Goal: Task Accomplishment & Management: Use online tool/utility

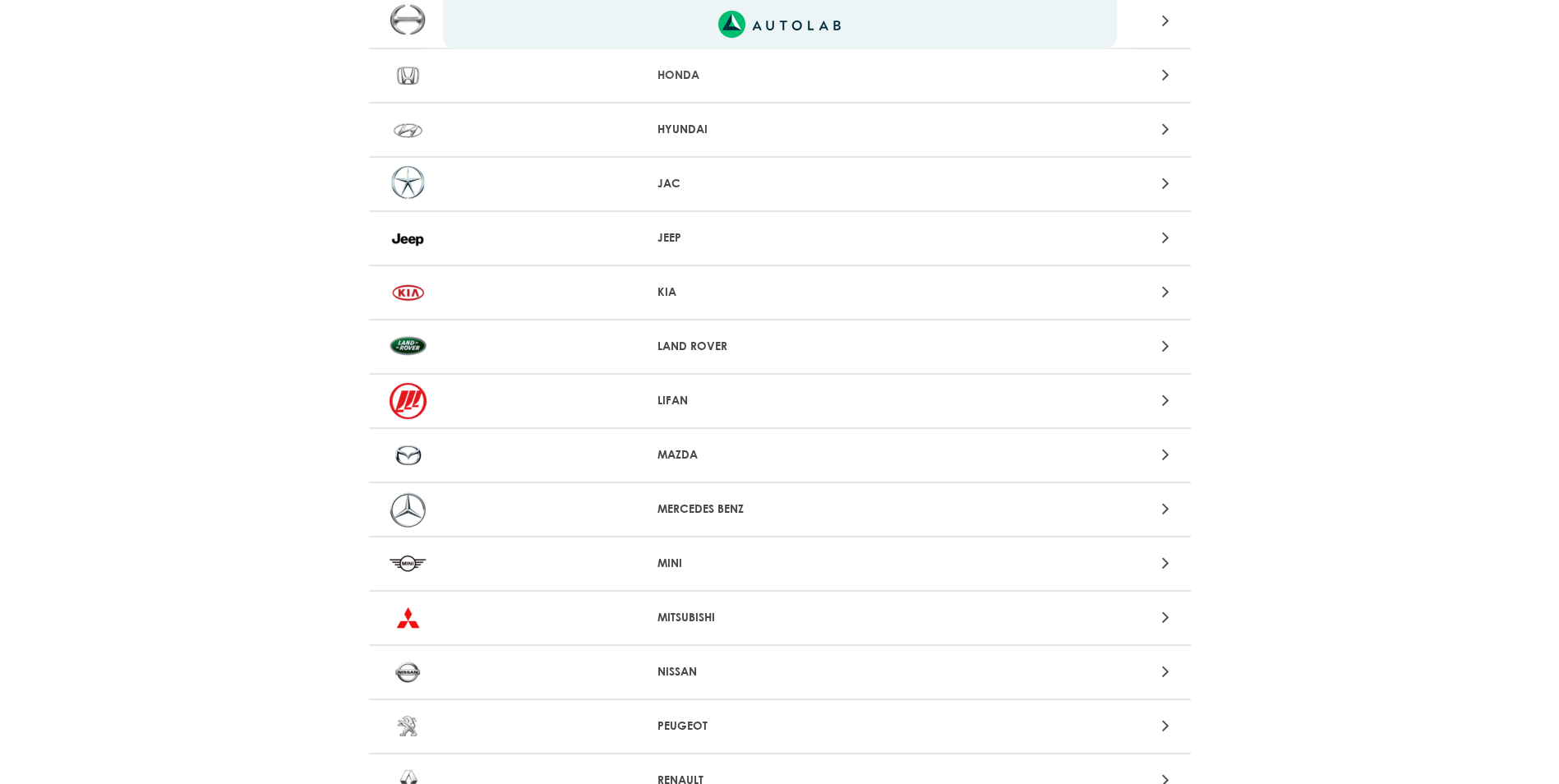
scroll to position [934, 0]
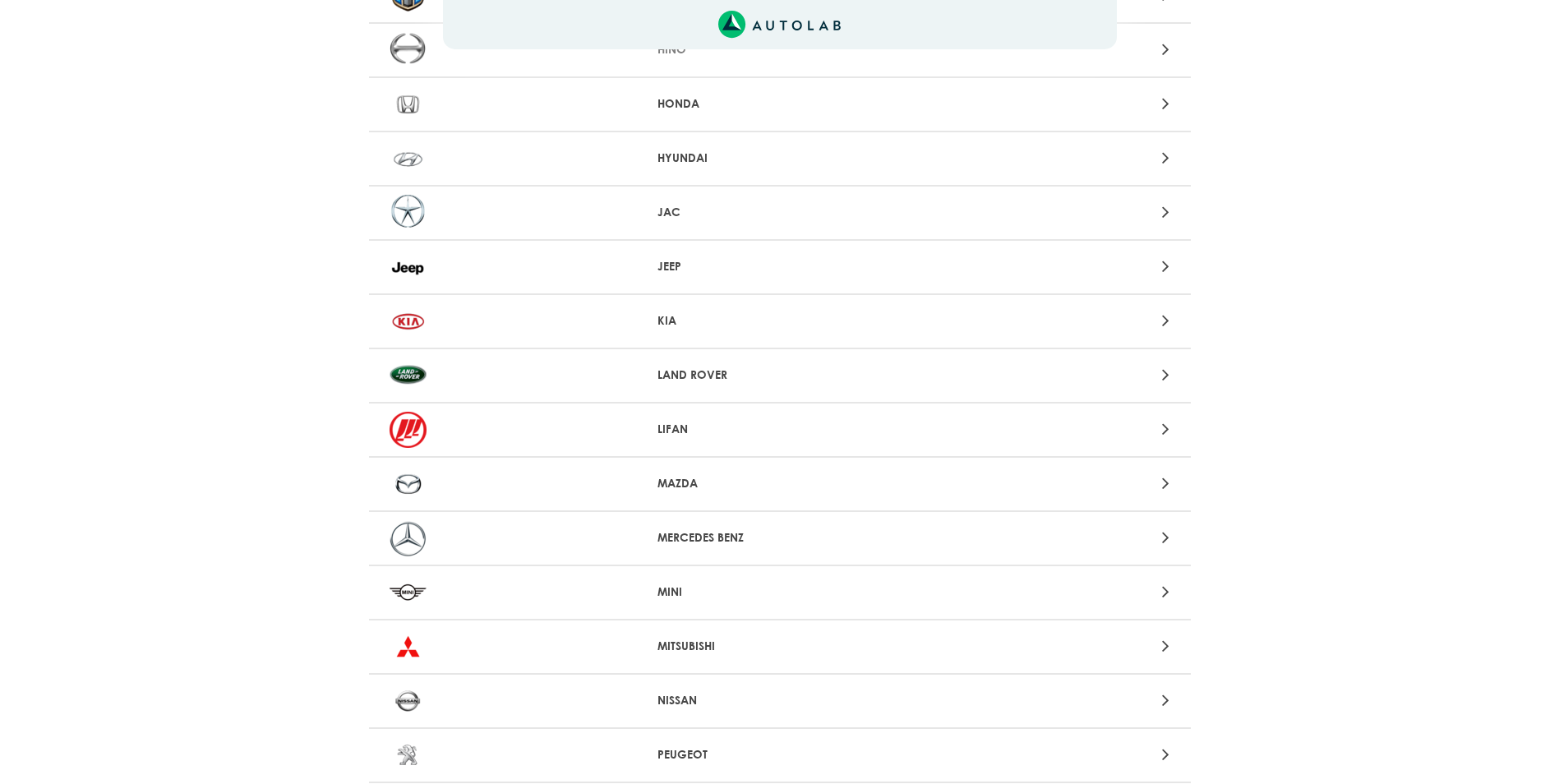
click at [681, 320] on p "KIA" at bounding box center [779, 320] width 244 height 17
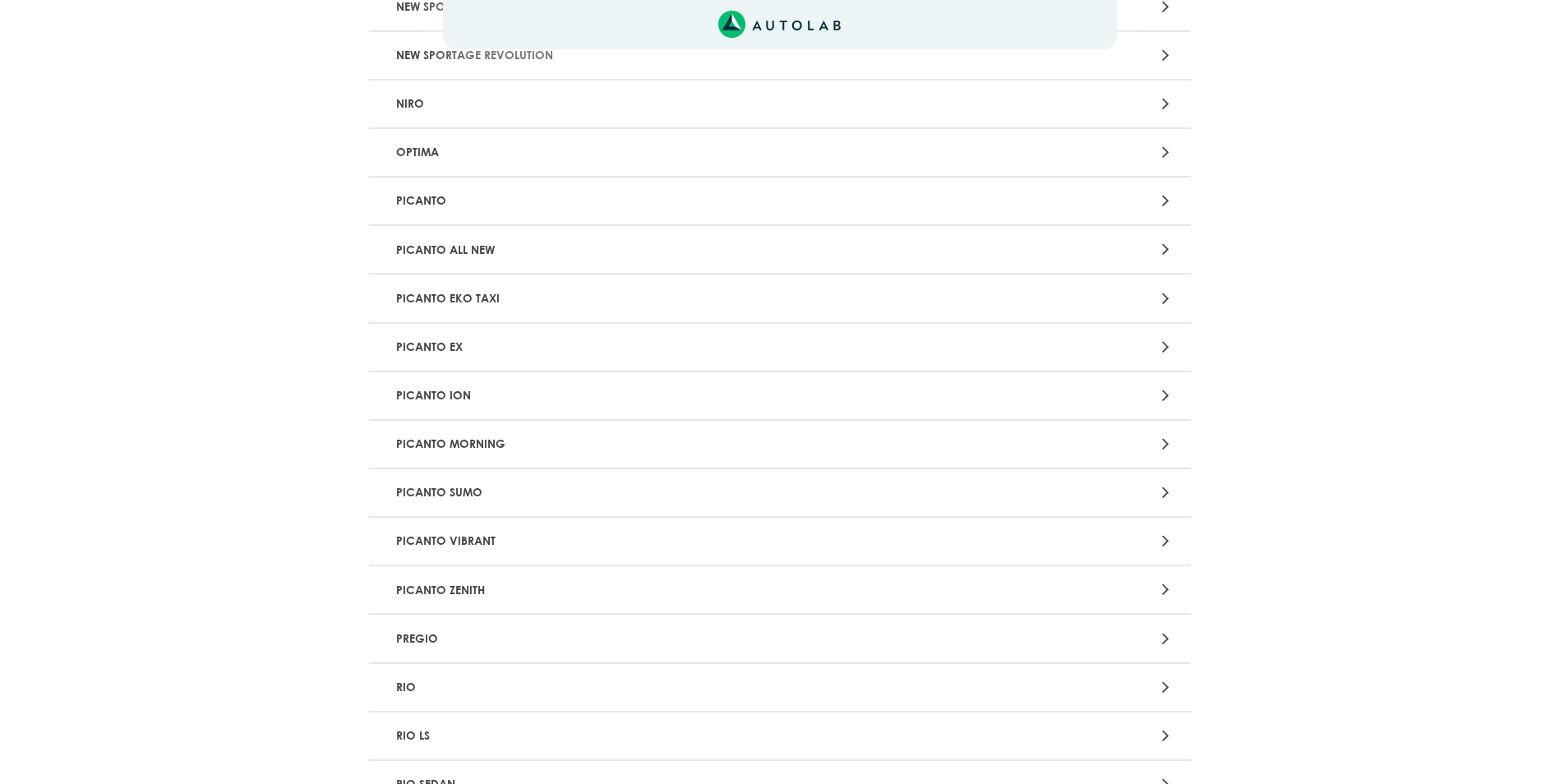
scroll to position [1315, 0]
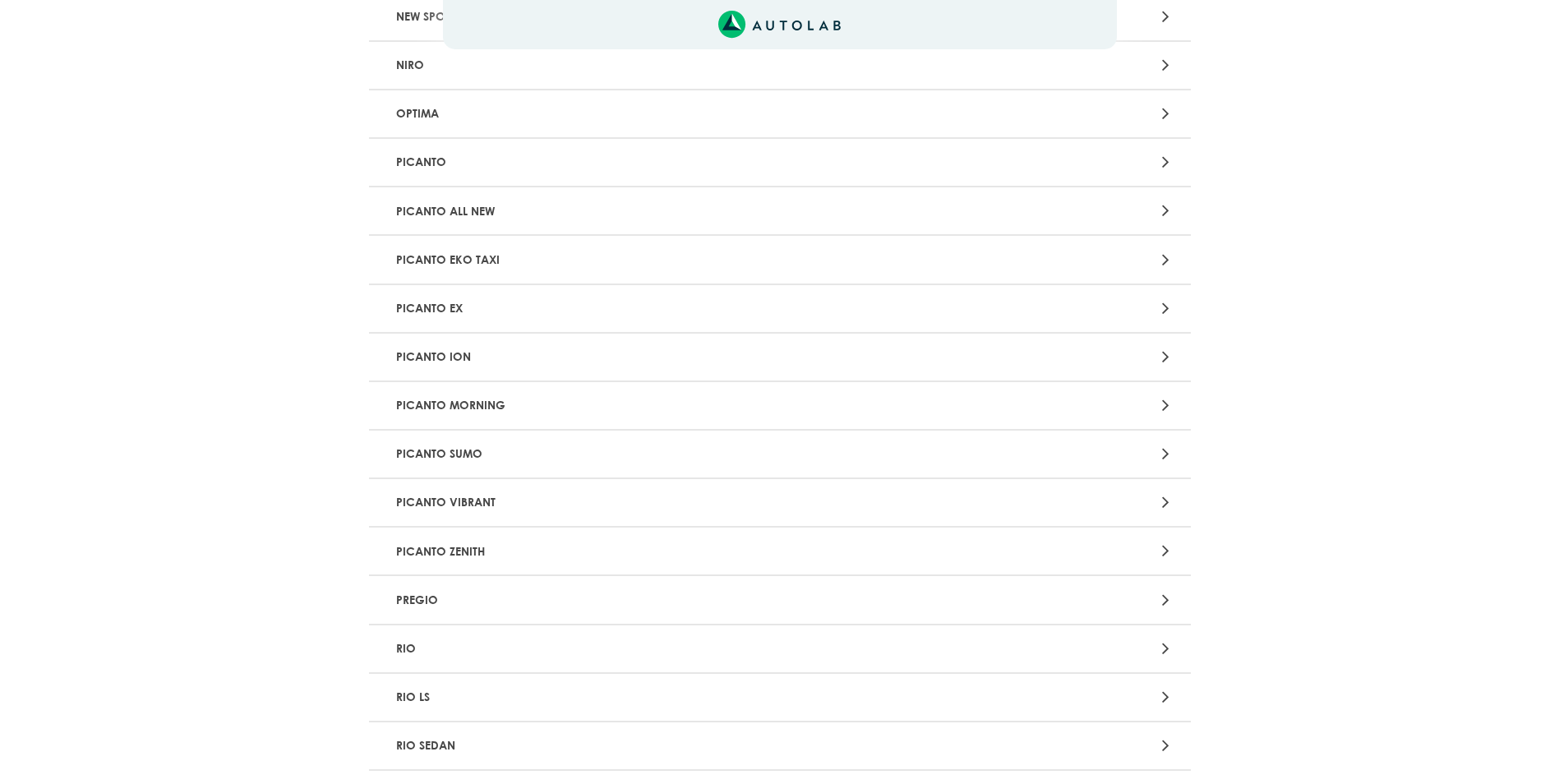
click at [521, 560] on p "PICANTO ZENITH" at bounding box center [645, 551] width 512 height 31
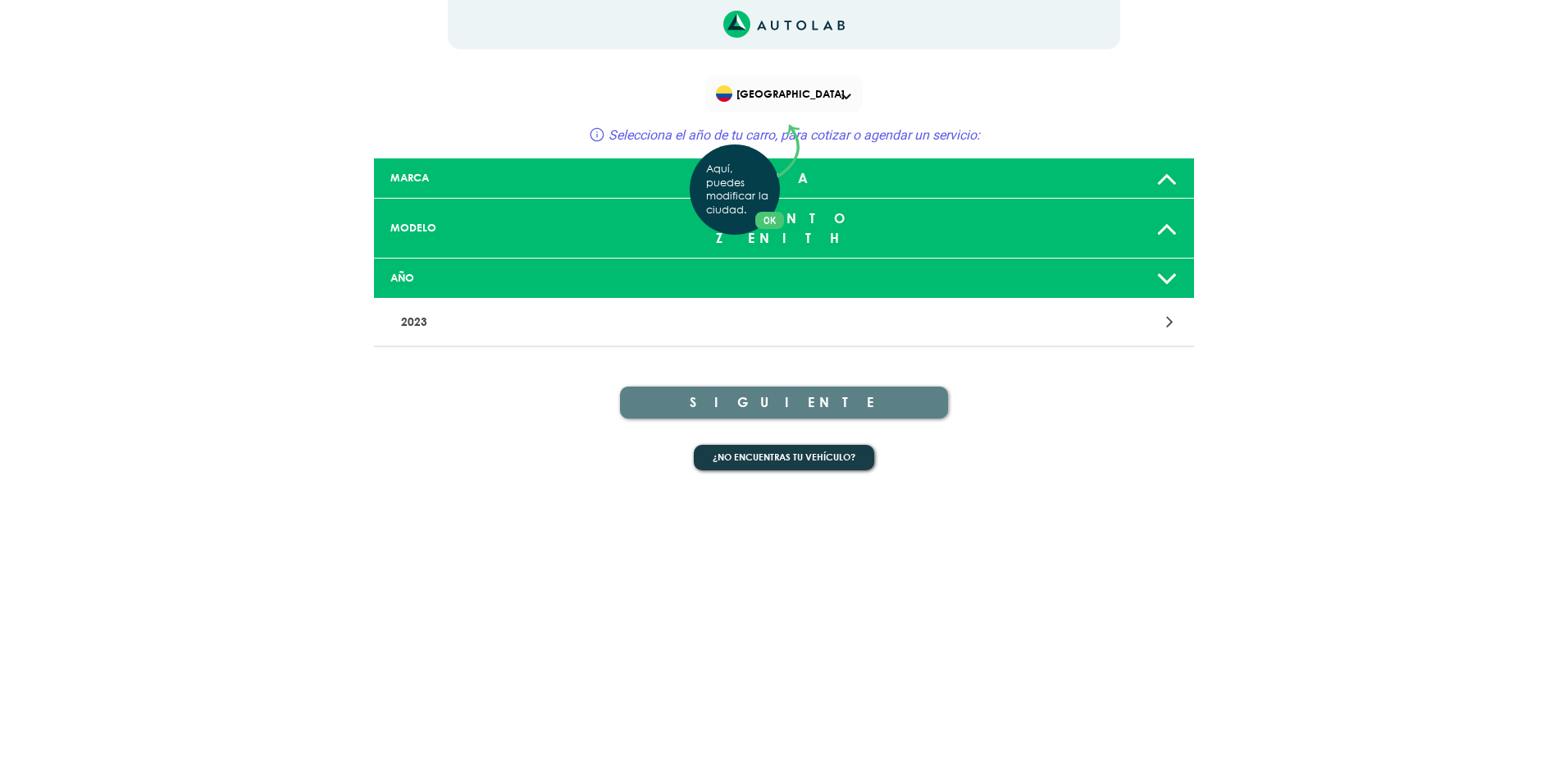
click at [1160, 260] on div "Aquí, puedes modificar la ciudad. OK .aex,.bex{fill:none!important;stroke:#50c4…" at bounding box center [784, 391] width 1568 height 783
click at [1166, 311] on icon at bounding box center [1170, 322] width 7 height 21
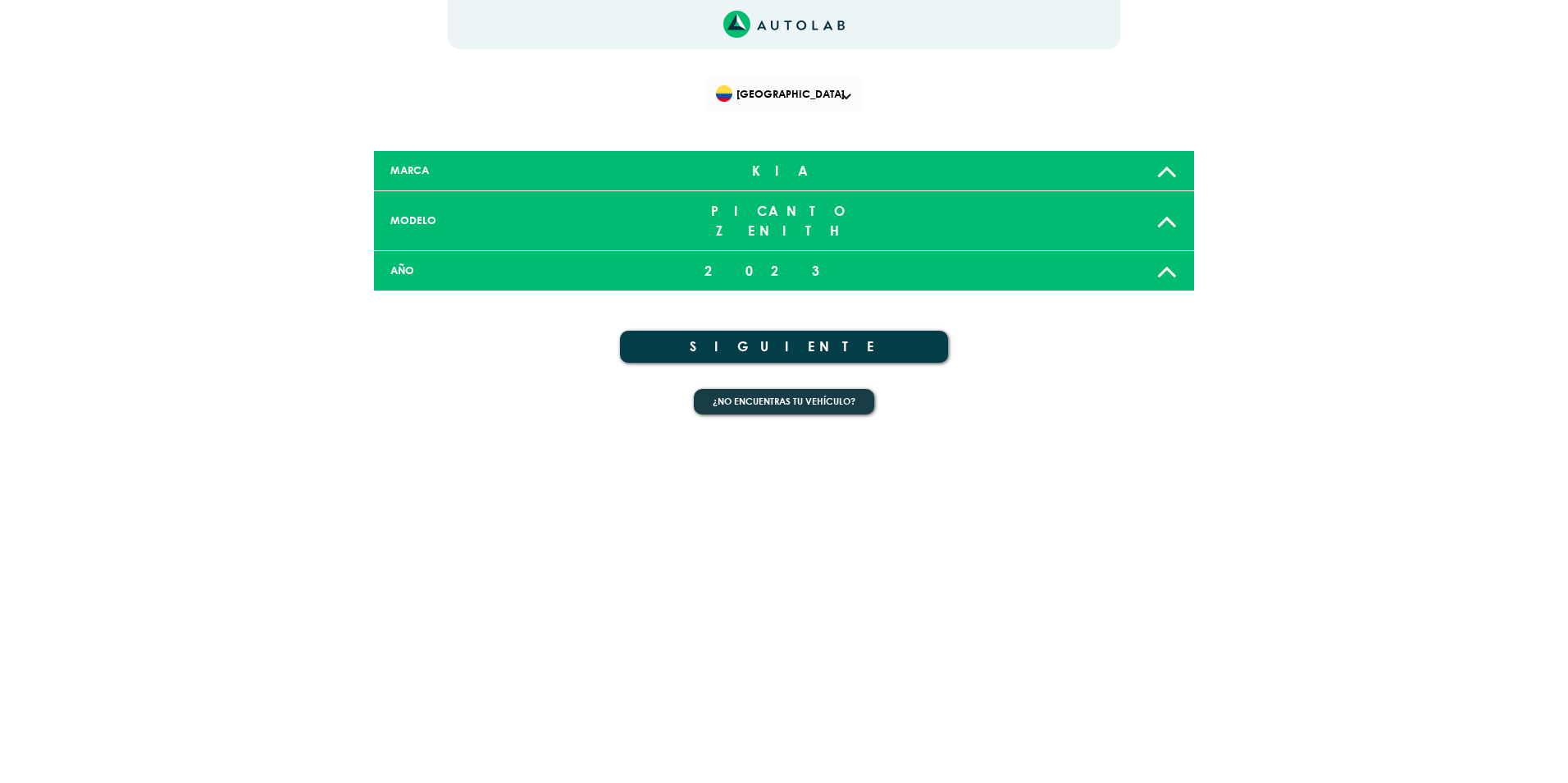
click at [1170, 255] on icon at bounding box center [1167, 271] width 21 height 33
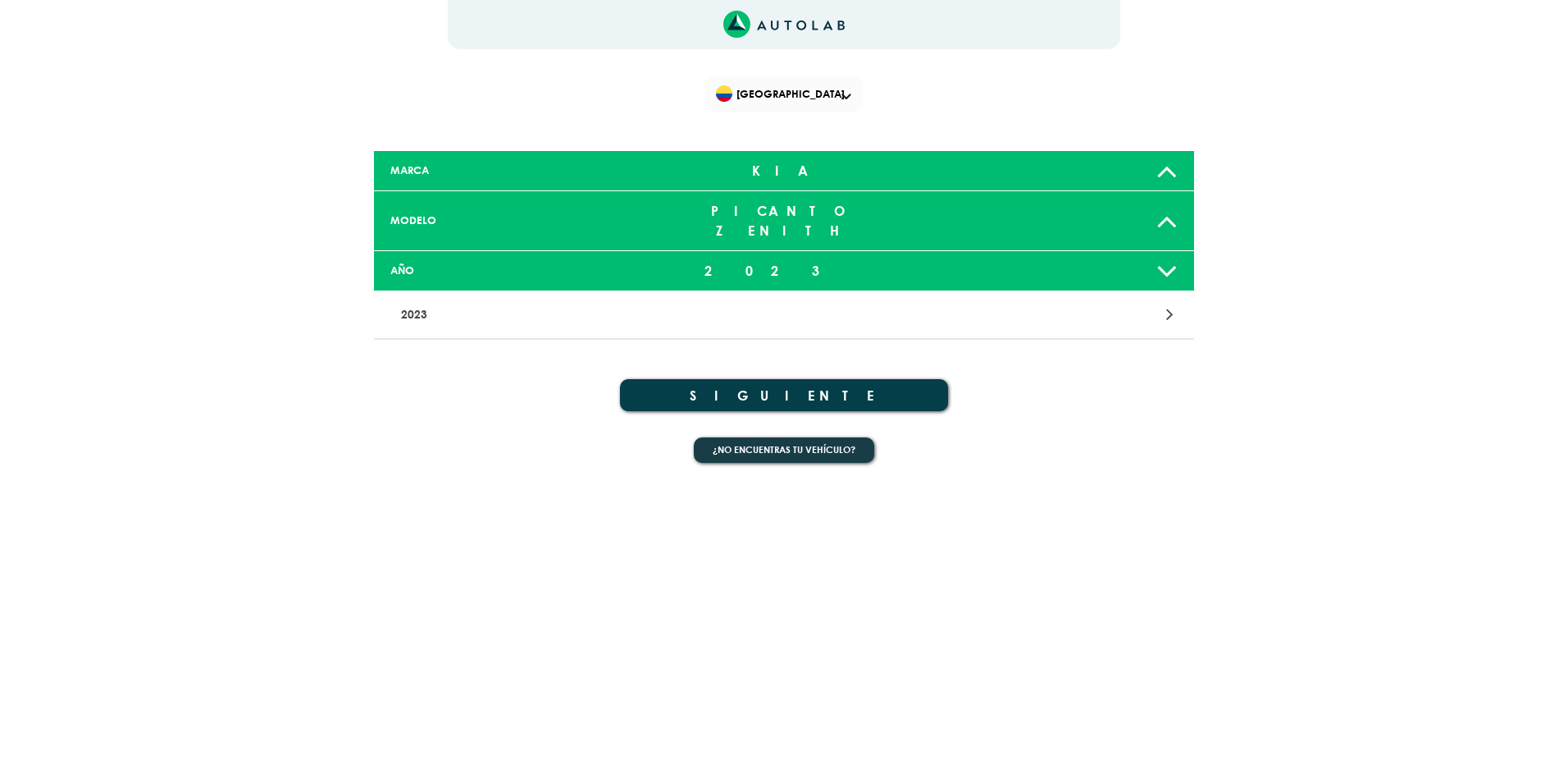
click at [420, 299] on p "2023" at bounding box center [650, 314] width 511 height 31
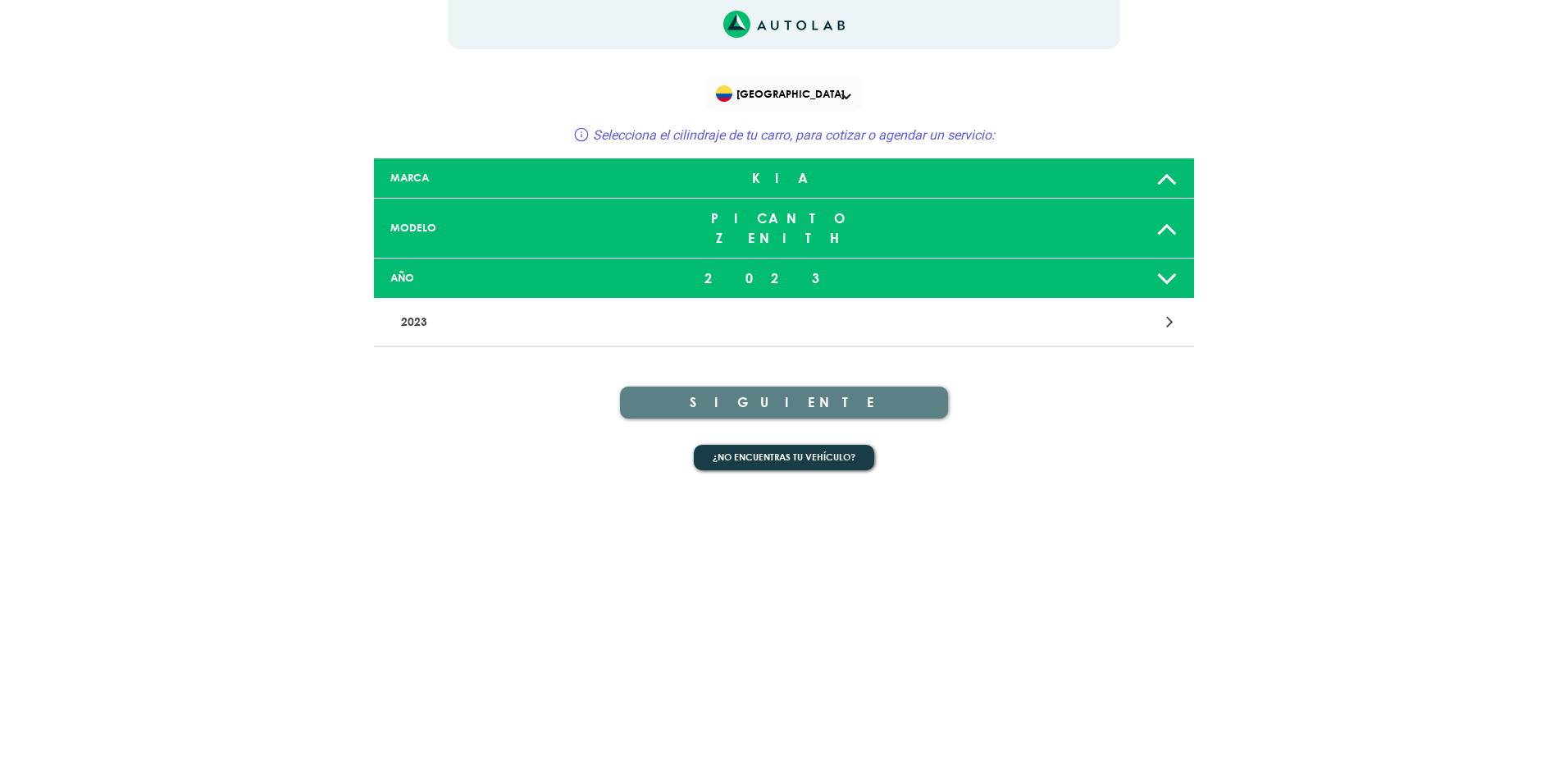
click at [438, 307] on p "2023" at bounding box center [650, 322] width 511 height 31
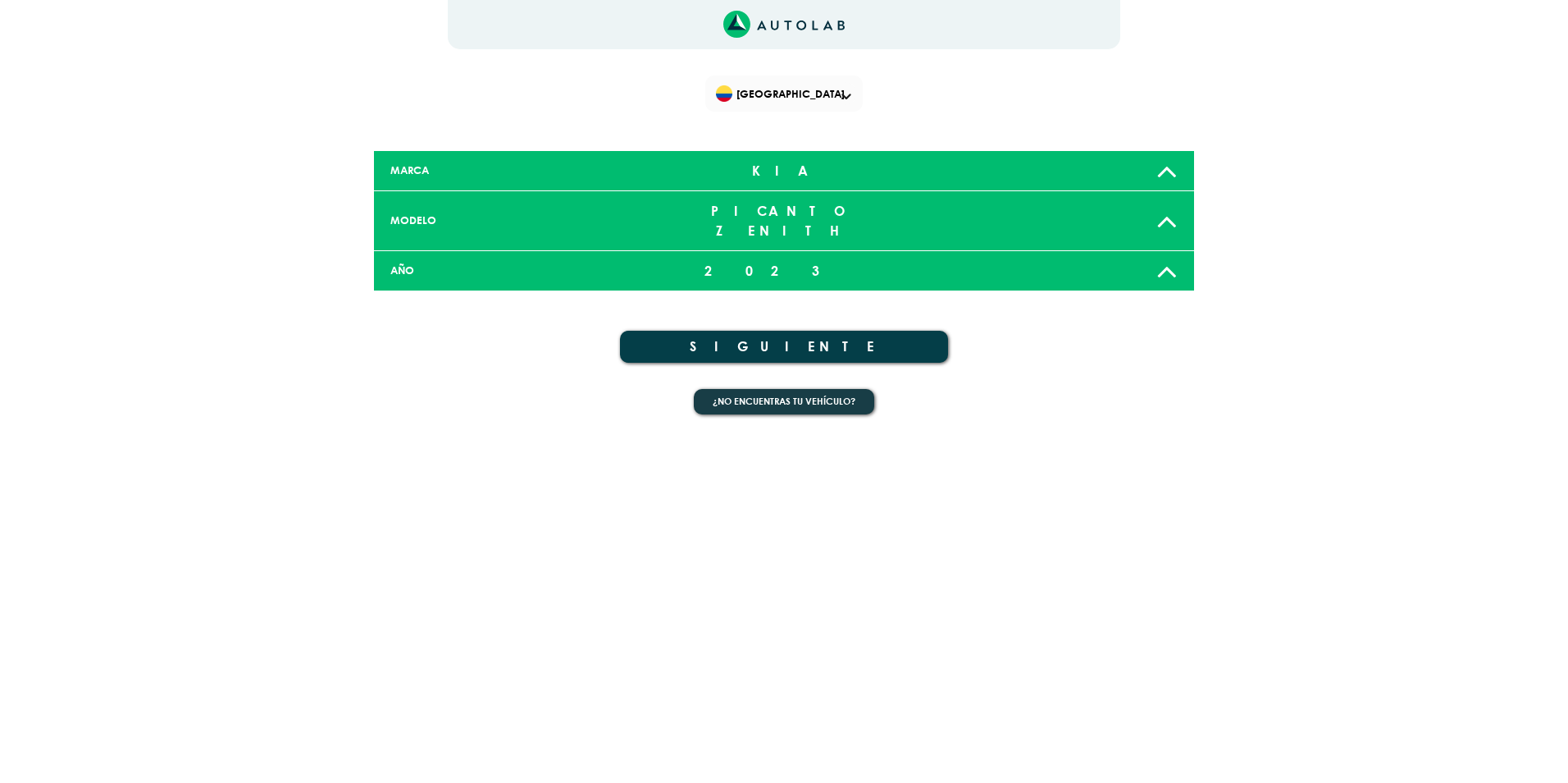
click at [802, 255] on div "2023" at bounding box center [784, 271] width 270 height 33
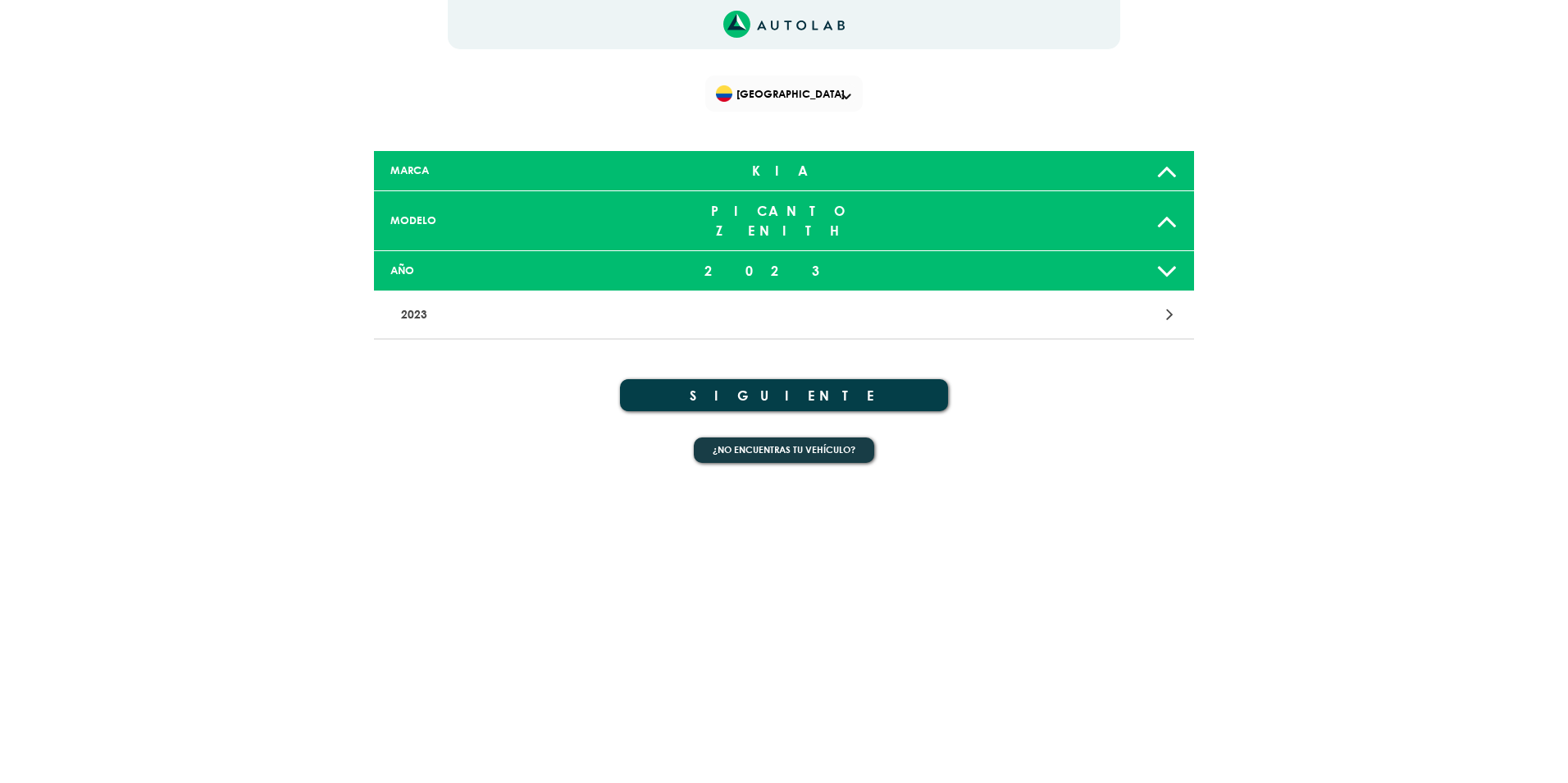
click at [446, 299] on p "2023" at bounding box center [650, 314] width 511 height 31
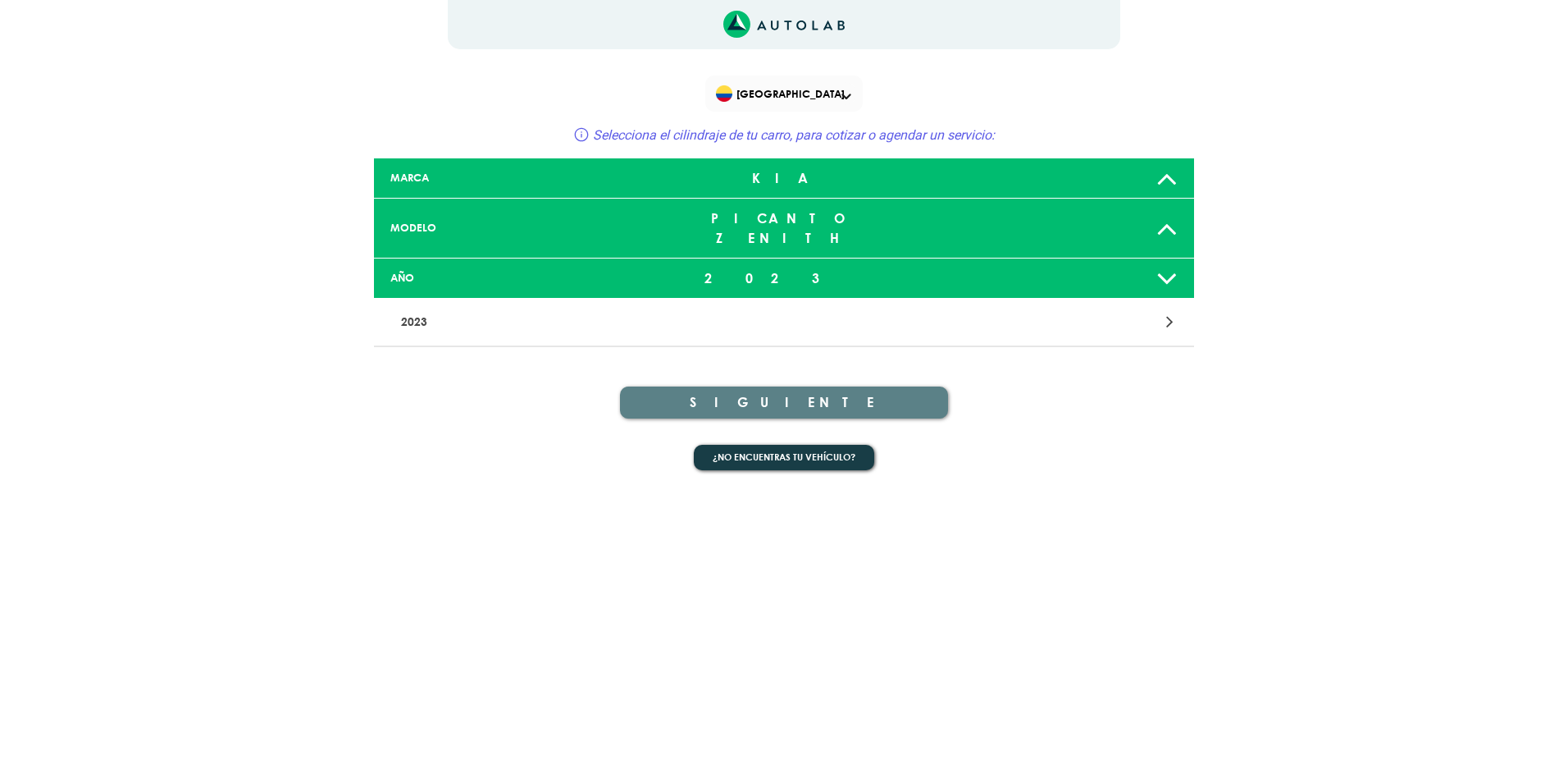
click at [1165, 311] on div at bounding box center [1051, 322] width 269 height 22
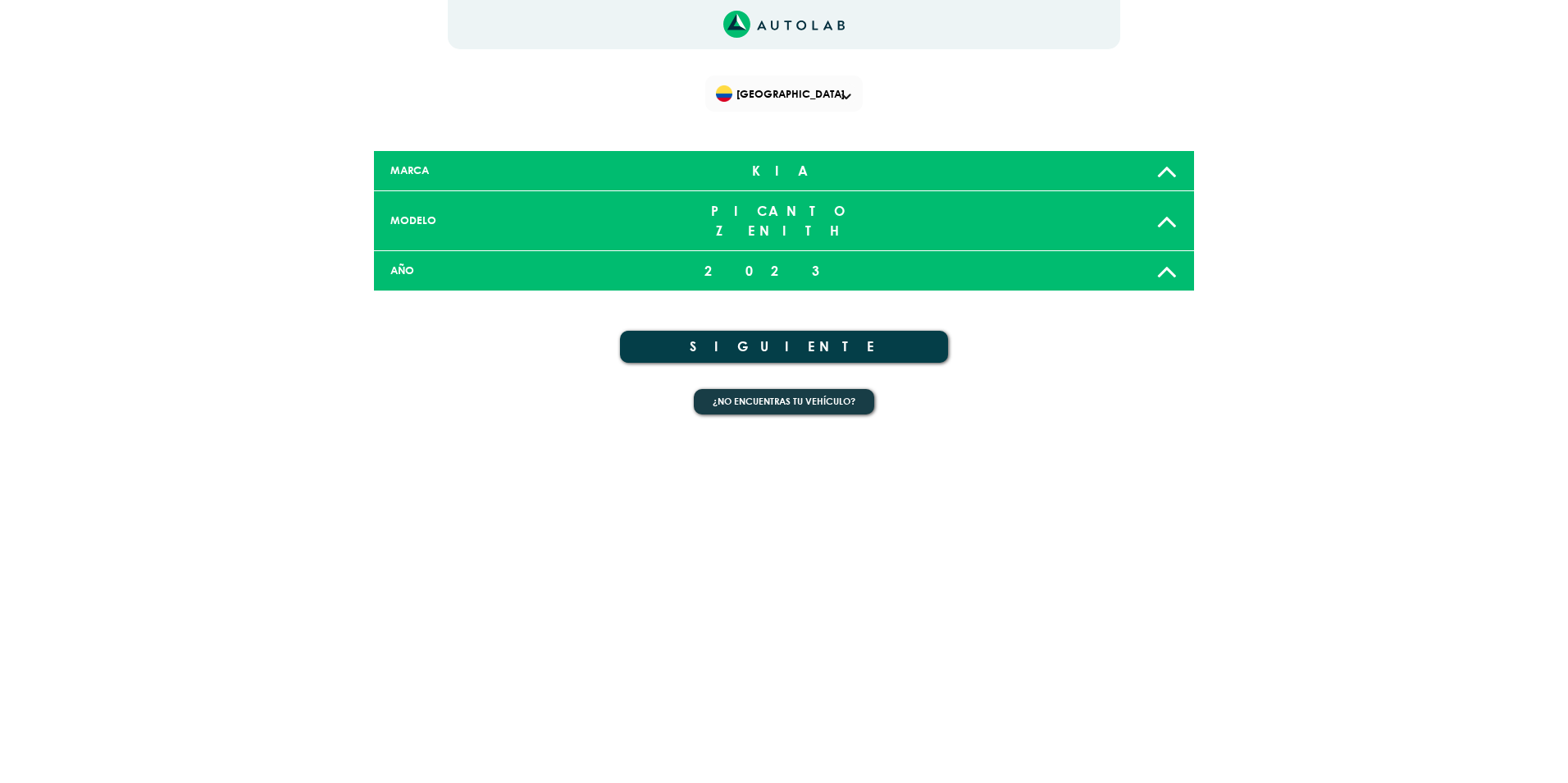
click at [1166, 255] on icon at bounding box center [1167, 271] width 21 height 33
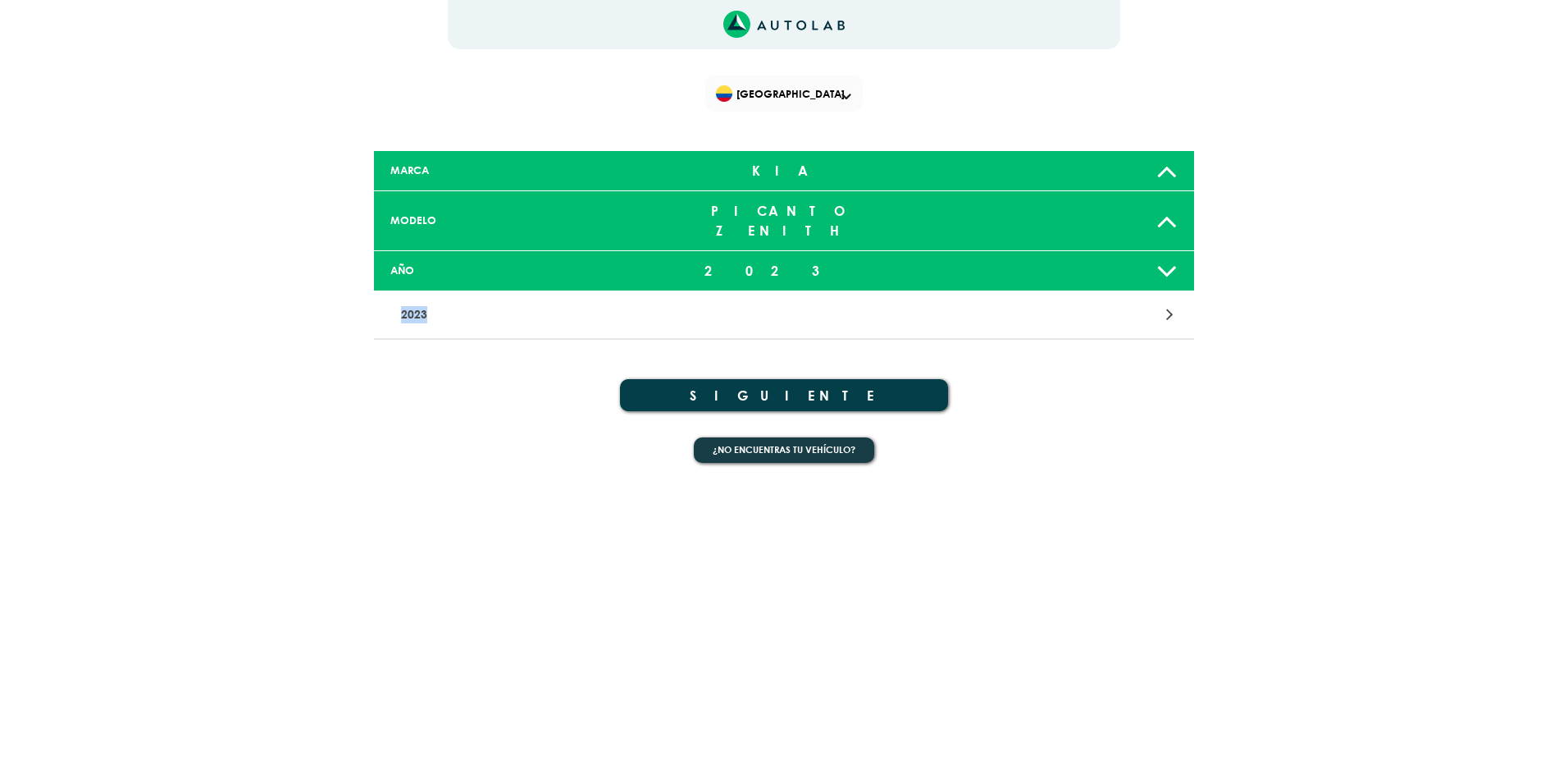
drag, startPoint x: 451, startPoint y: 292, endPoint x: 333, endPoint y: 292, distance: 118.0
click at [333, 292] on div "× Te falto seleccionar algo de tu vehiculo Launch demo modal MARCA KIA MODELO P…" at bounding box center [784, 317] width 984 height 332
click at [767, 437] on button "¿No encuentras tu vehículo?" at bounding box center [784, 450] width 180 height 26
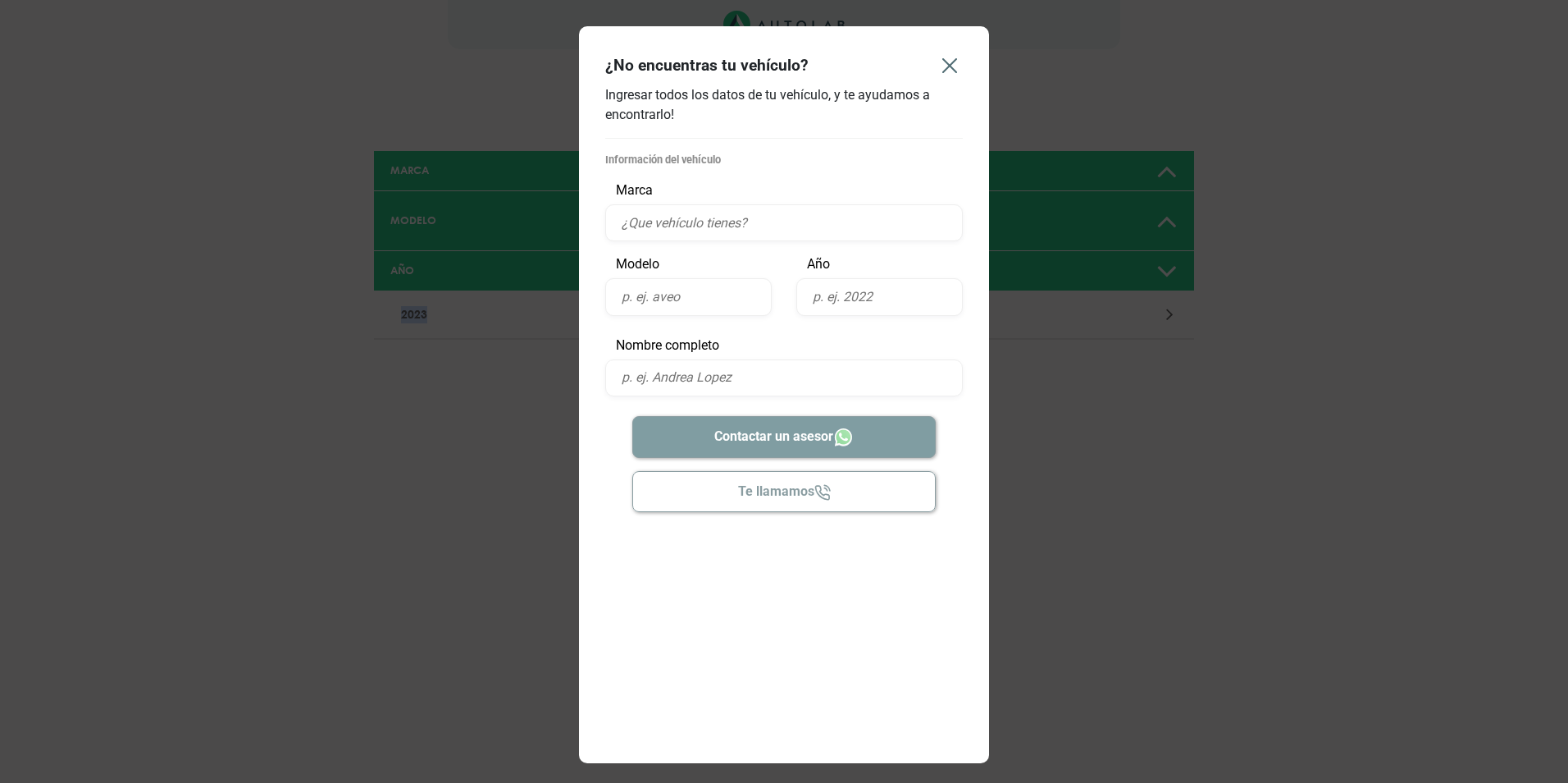
click at [955, 72] on icon "Close" at bounding box center [950, 66] width 26 height 26
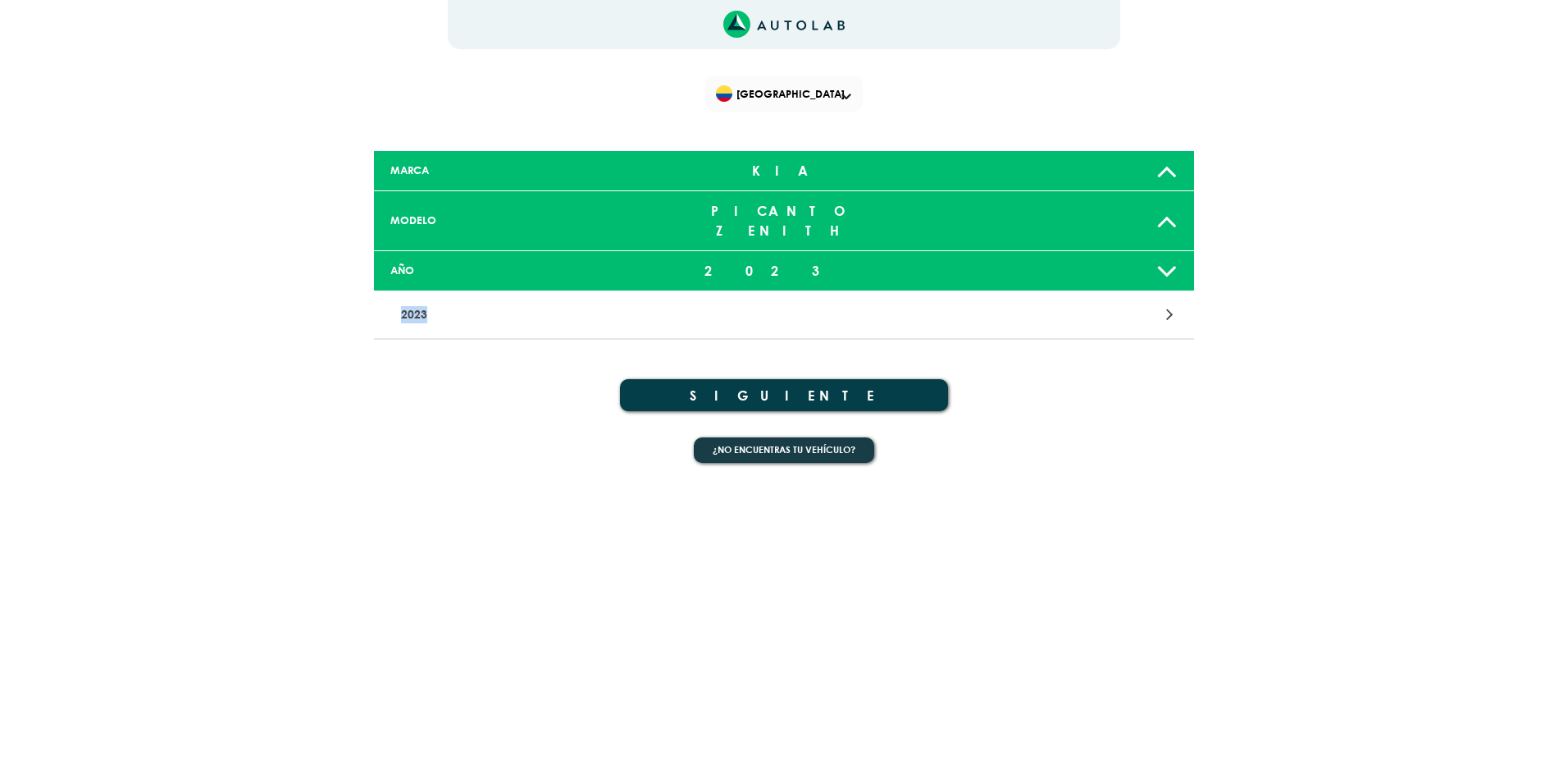
click at [785, 379] on button "SIGUIENTE" at bounding box center [784, 394] width 328 height 32
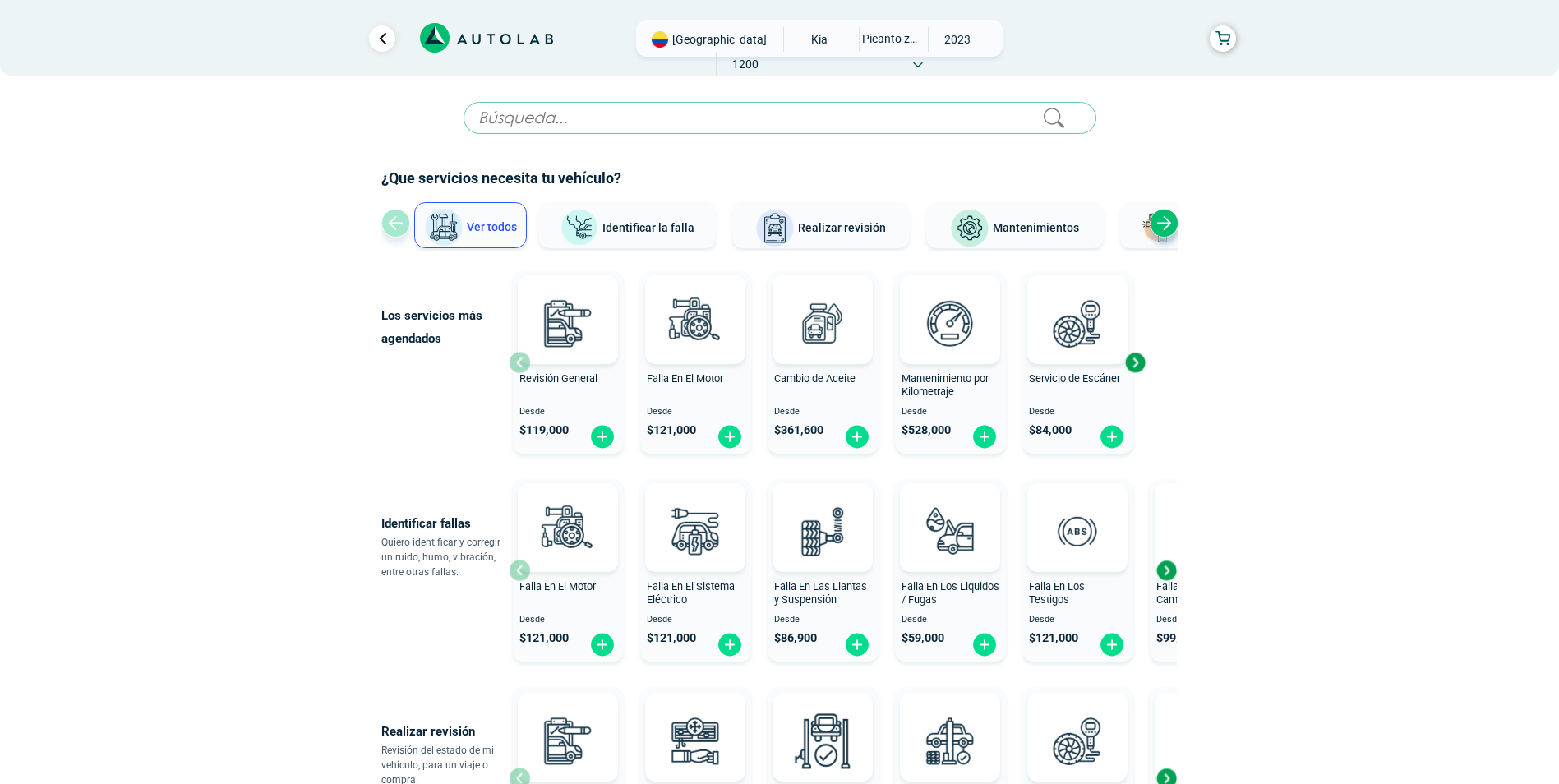
click at [1164, 224] on div "Next slide" at bounding box center [1163, 223] width 29 height 29
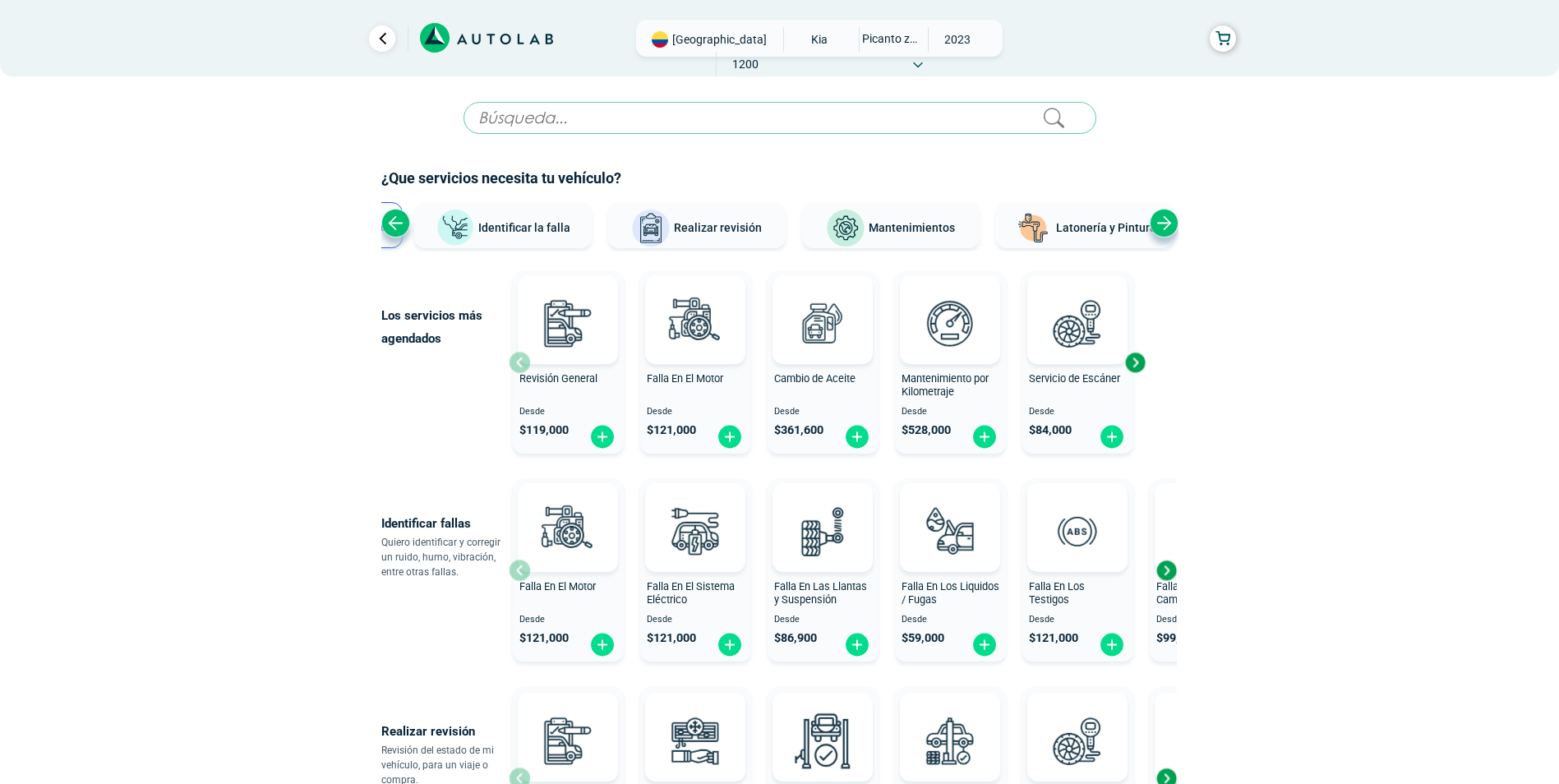
click at [1161, 224] on div "Next slide" at bounding box center [1163, 223] width 29 height 29
click at [1036, 227] on span "Latonería y Pintura" at bounding box center [1077, 228] width 100 height 13
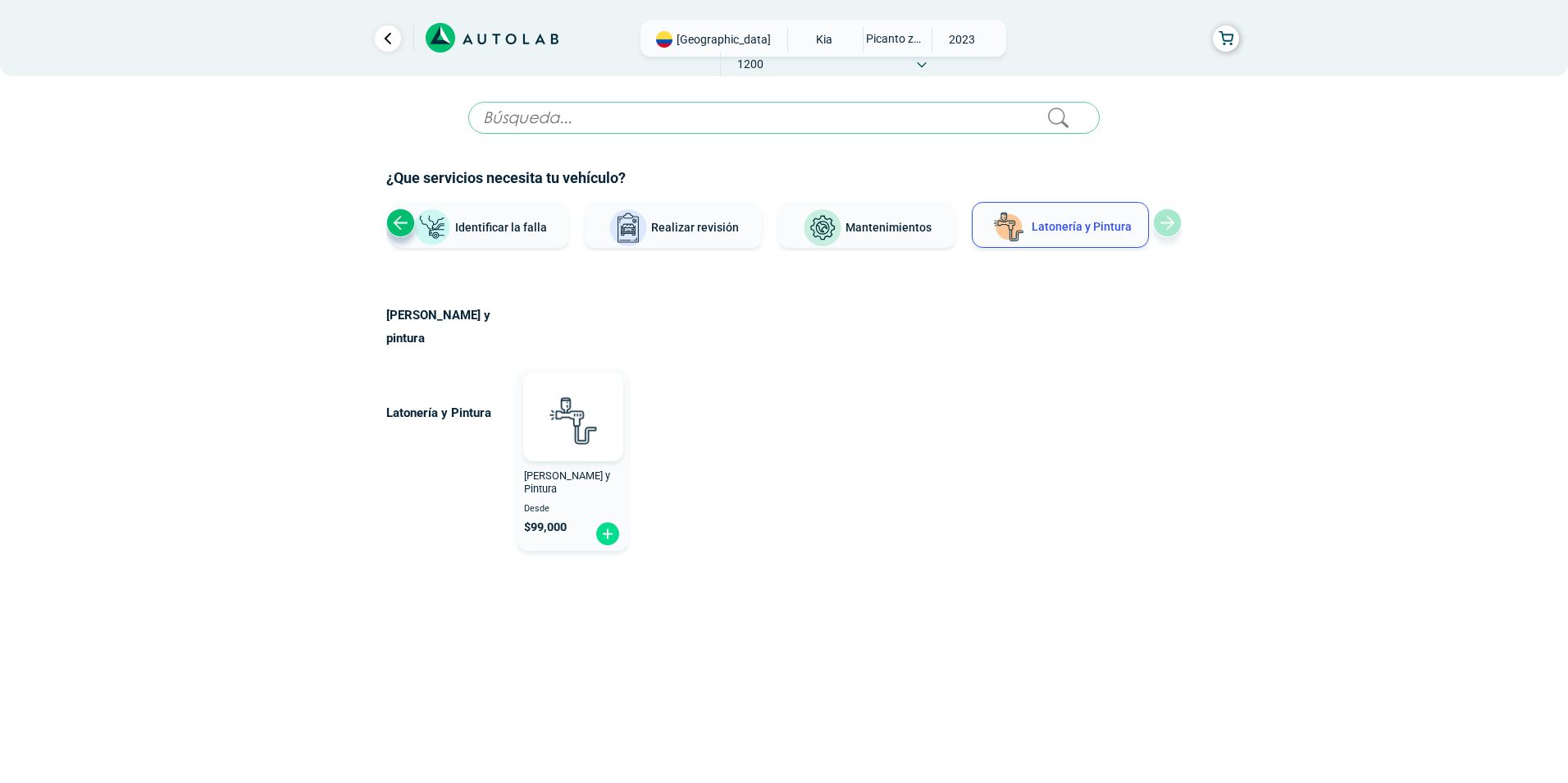
click at [920, 229] on span "Mantenimientos" at bounding box center [889, 227] width 86 height 13
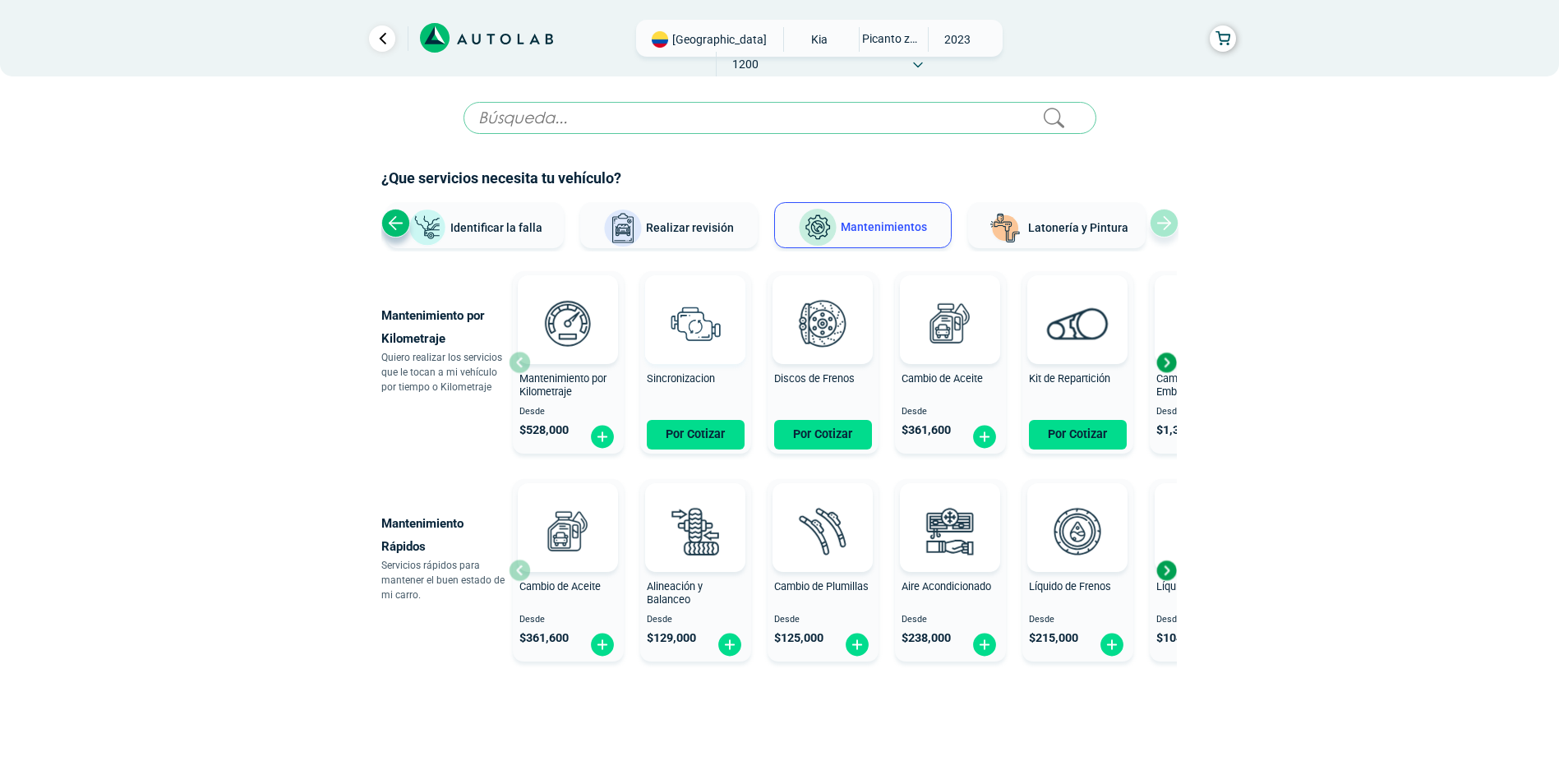
click at [697, 327] on img at bounding box center [695, 322] width 72 height 72
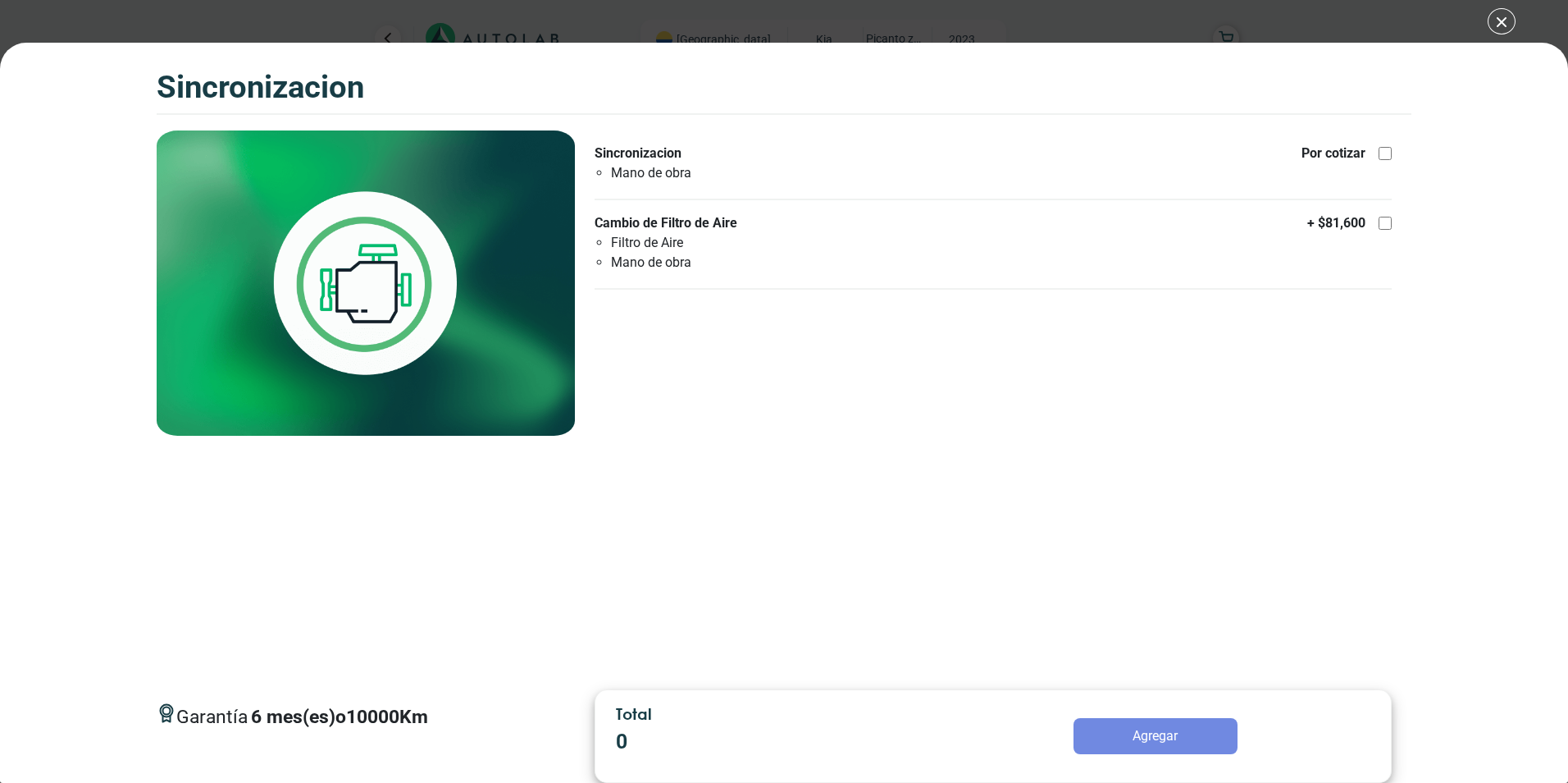
click at [1503, 22] on div "SINCRONIZACION SINCRONIZACION Garantía 6 10000 Km" at bounding box center [784, 391] width 1568 height 783
